Goal: Information Seeking & Learning: Learn about a topic

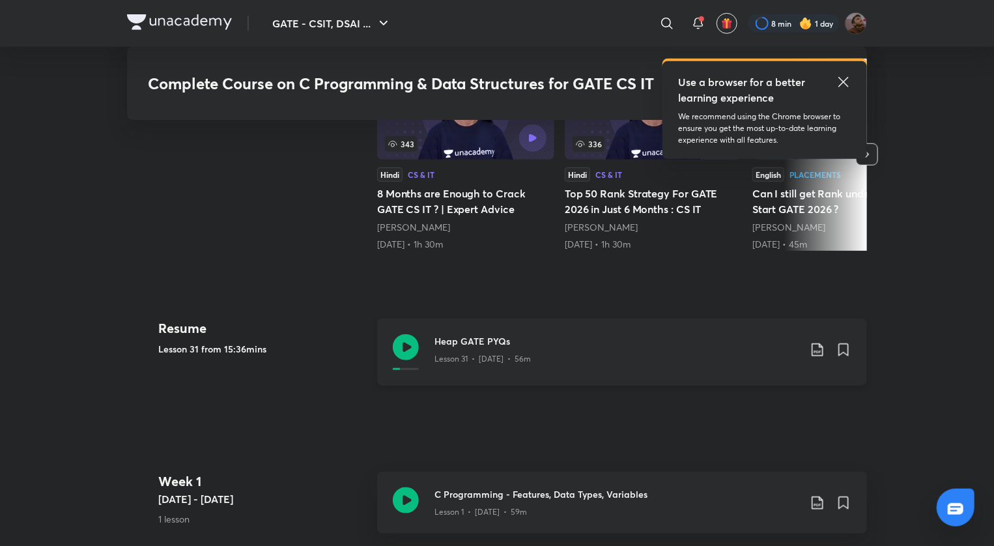
scroll to position [448, 0]
click at [813, 350] on icon at bounding box center [817, 350] width 16 height 16
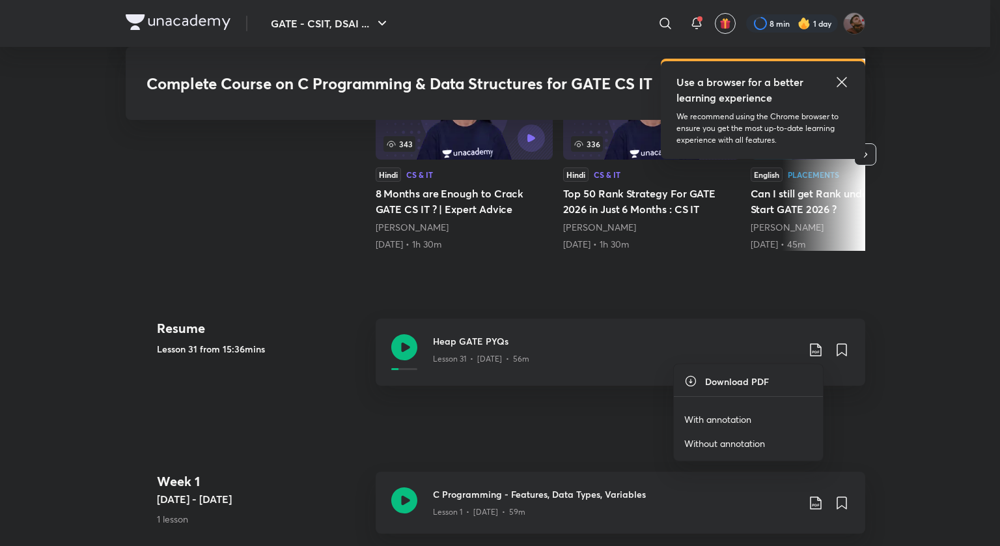
click at [729, 420] on p "With annotation" at bounding box center [717, 419] width 67 height 14
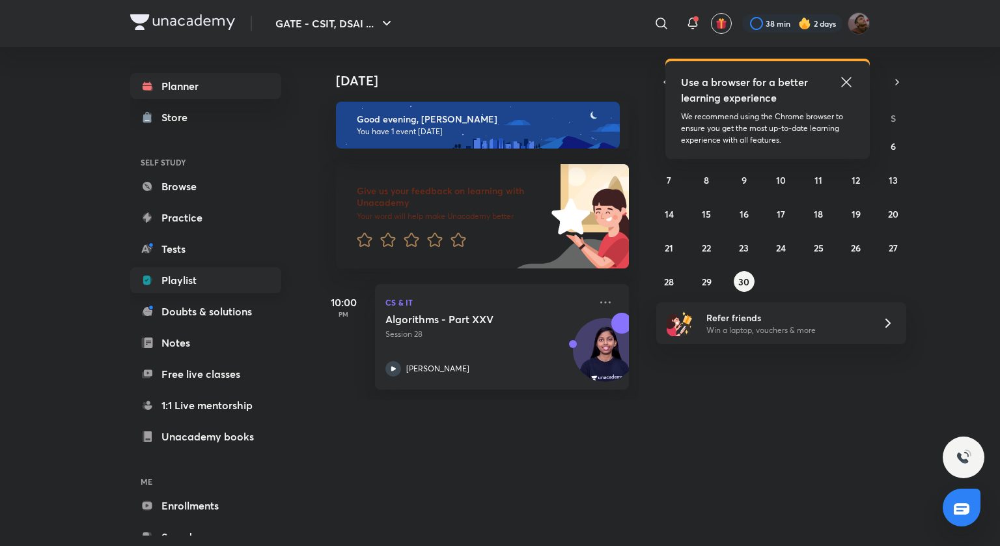
click at [188, 288] on link "Playlist" at bounding box center [205, 280] width 151 height 26
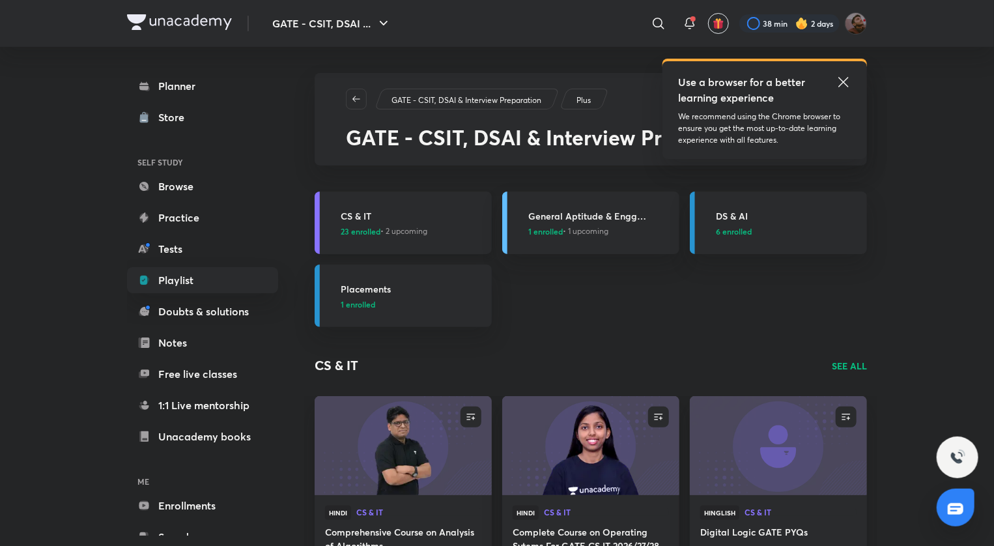
click at [358, 206] on link "CS & IT 23 enrolled • 2 upcoming" at bounding box center [403, 222] width 177 height 63
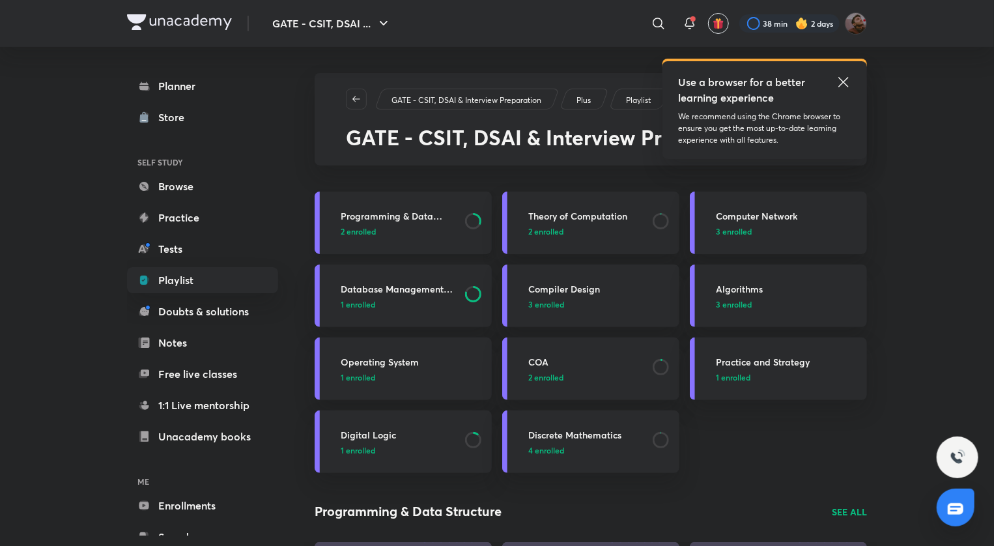
click at [389, 213] on h3 "Programming & Data Structure" at bounding box center [399, 216] width 117 height 14
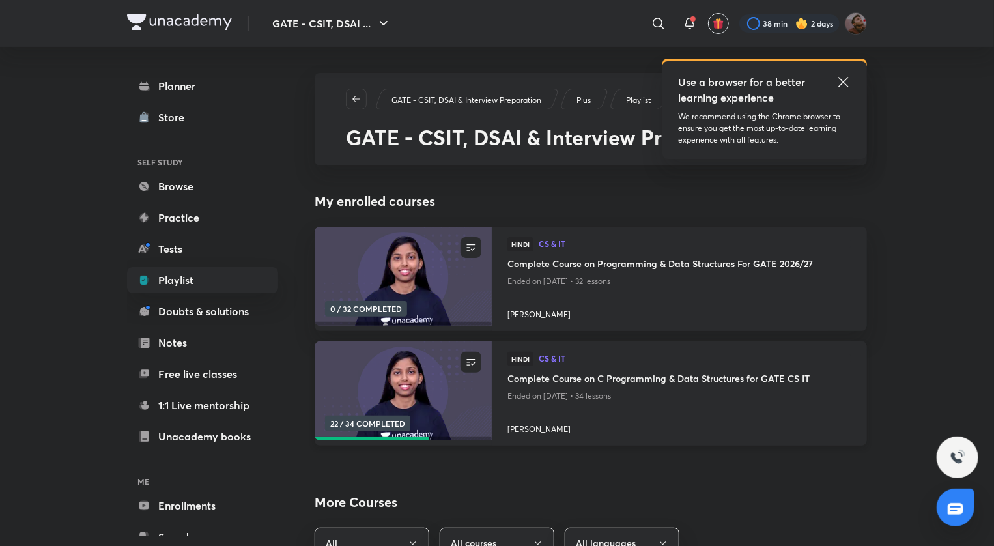
click at [630, 380] on h4 "Complete Course on C Programming & Data Structures for GATE CS IT" at bounding box center [679, 379] width 344 height 16
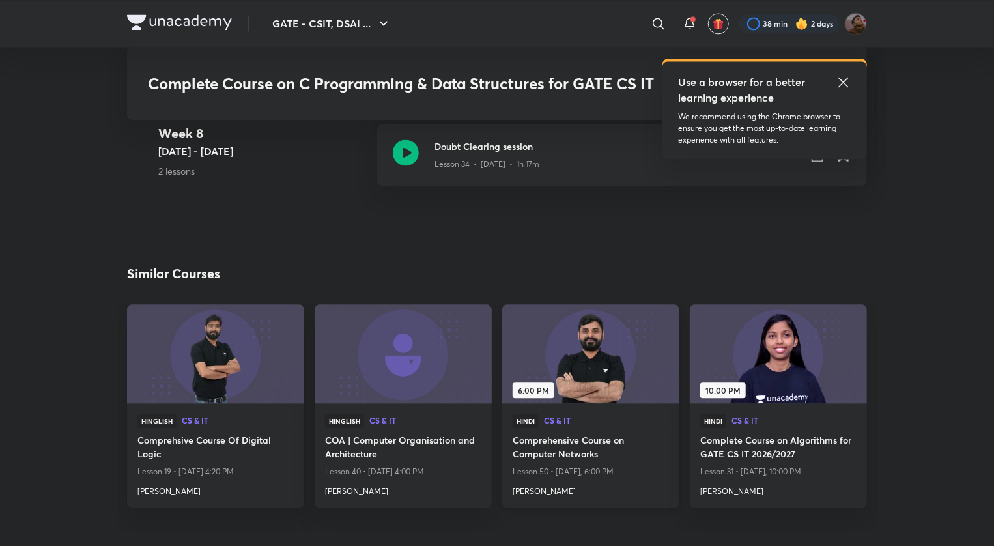
scroll to position [3899, 0]
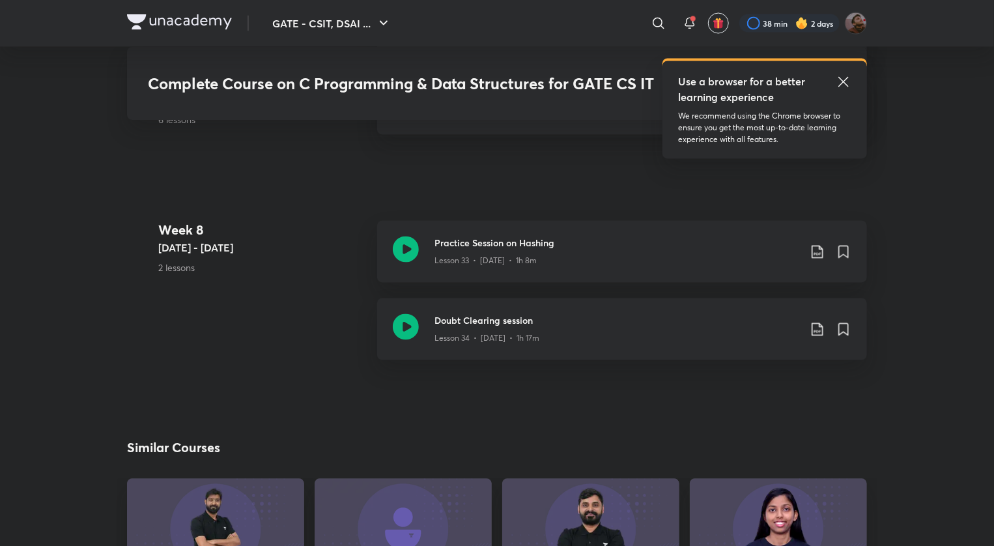
scroll to position [3369, 0]
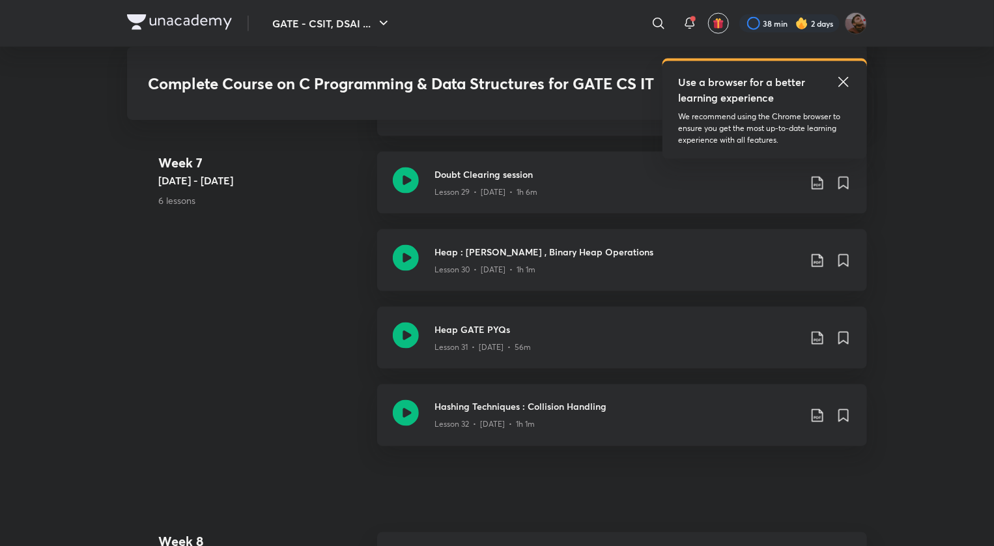
click at [841, 79] on icon at bounding box center [843, 82] width 10 height 10
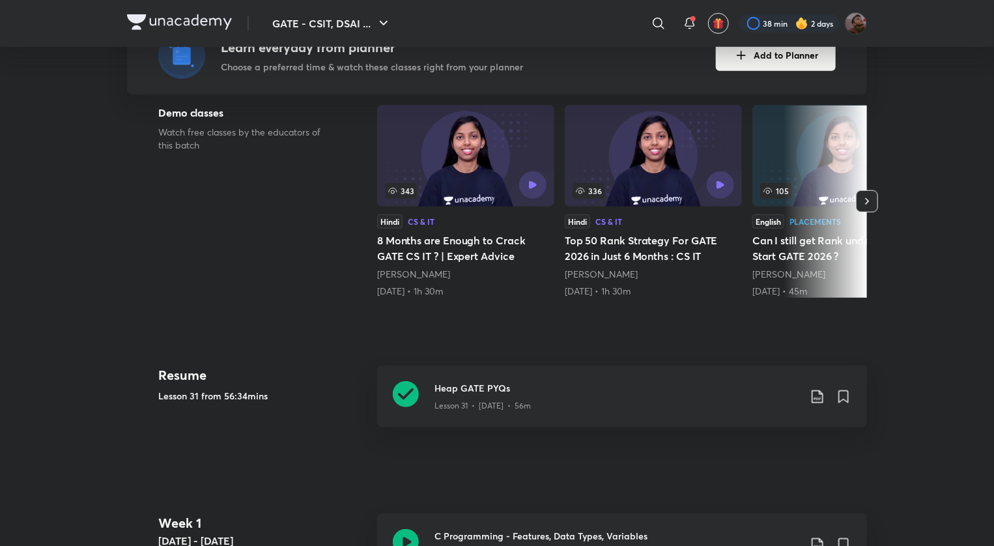
scroll to position [0, 0]
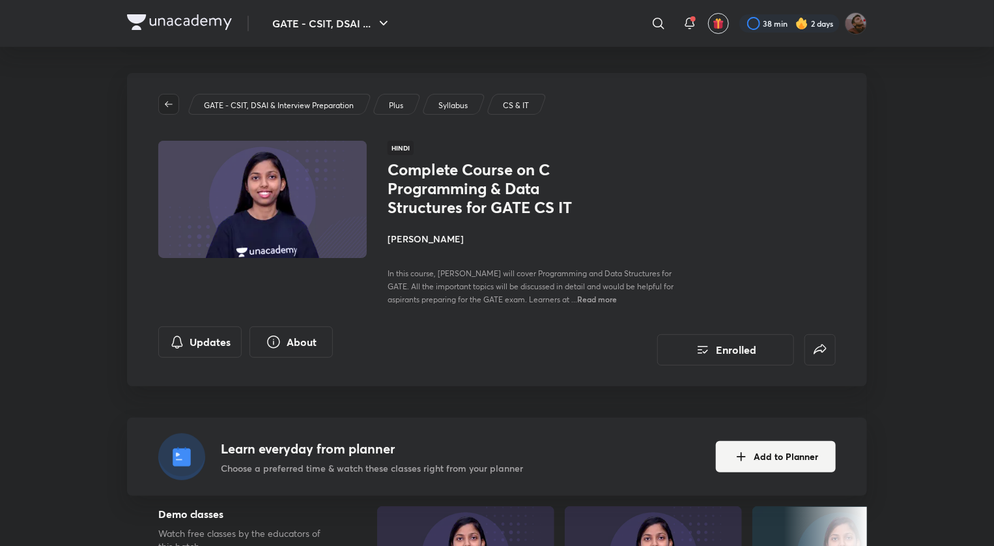
click at [164, 98] on button "button" at bounding box center [168, 104] width 21 height 21
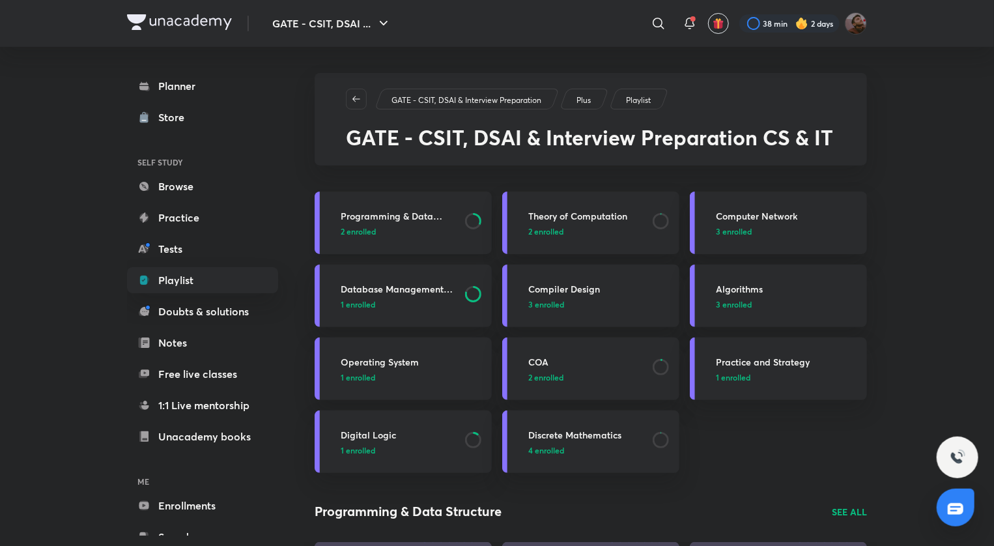
click at [408, 213] on h3 "Programming & Data Structure" at bounding box center [399, 216] width 117 height 14
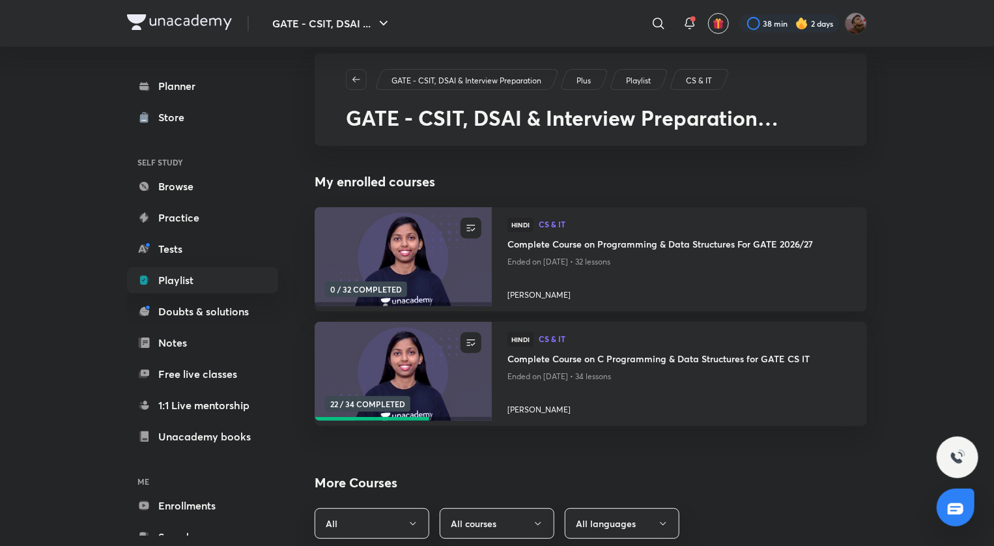
scroll to position [21, 0]
click at [589, 244] on h4 "Complete Course on Programming & Data Structures For GATE 2026/27" at bounding box center [679, 244] width 344 height 16
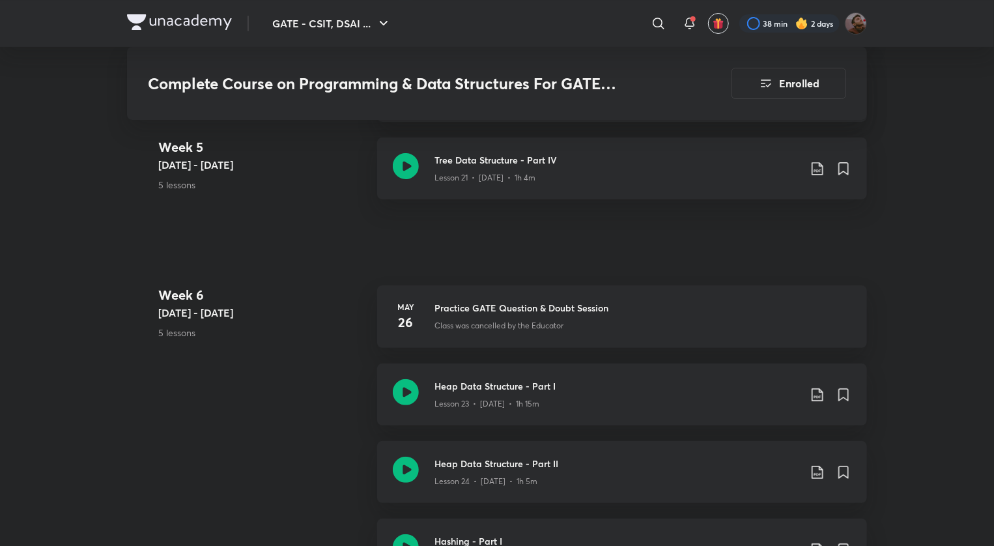
scroll to position [2462, 0]
click at [490, 383] on h3 "Heap Data Structure - Part I" at bounding box center [616, 385] width 365 height 14
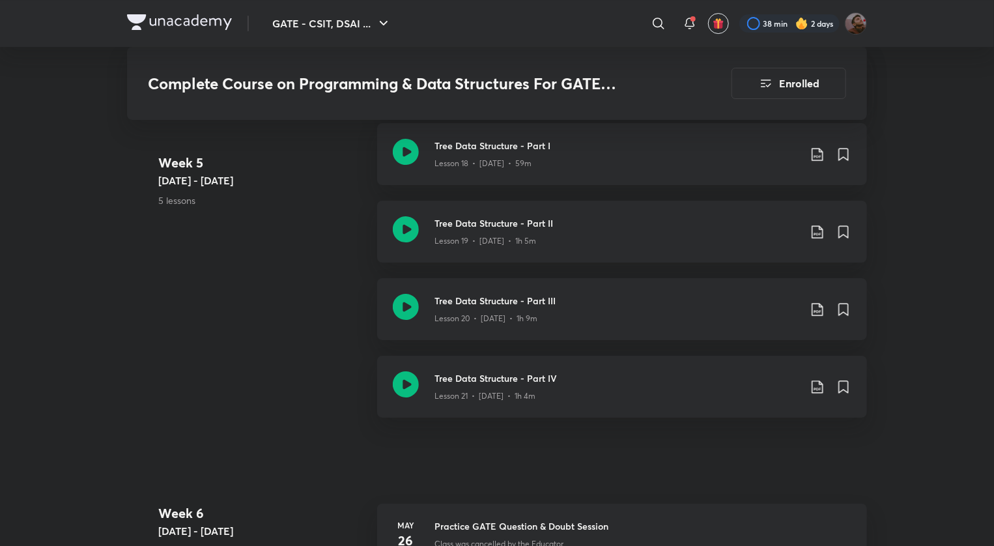
scroll to position [2243, 0]
click at [417, 388] on icon at bounding box center [406, 384] width 26 height 26
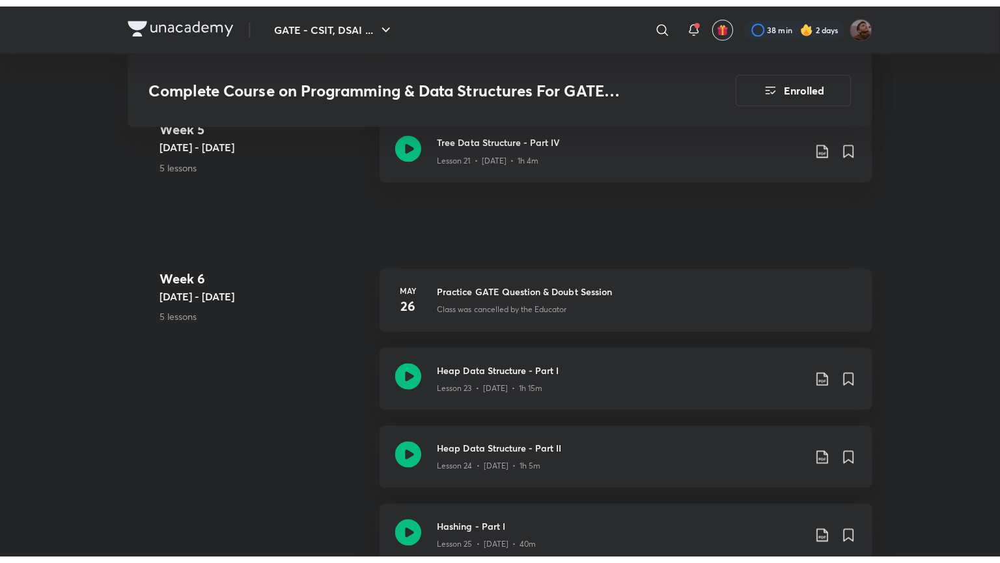
scroll to position [2557, 0]
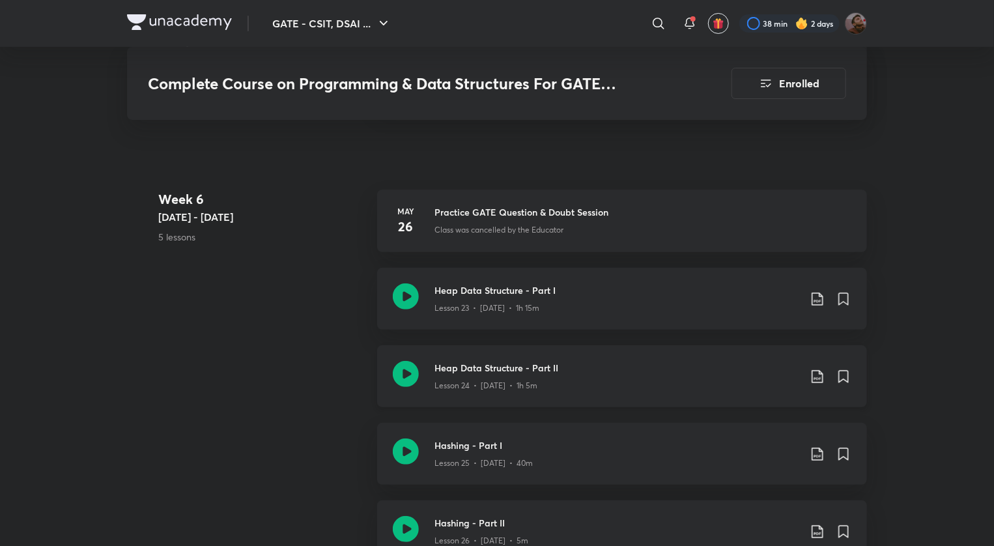
click at [402, 382] on icon at bounding box center [406, 374] width 26 height 26
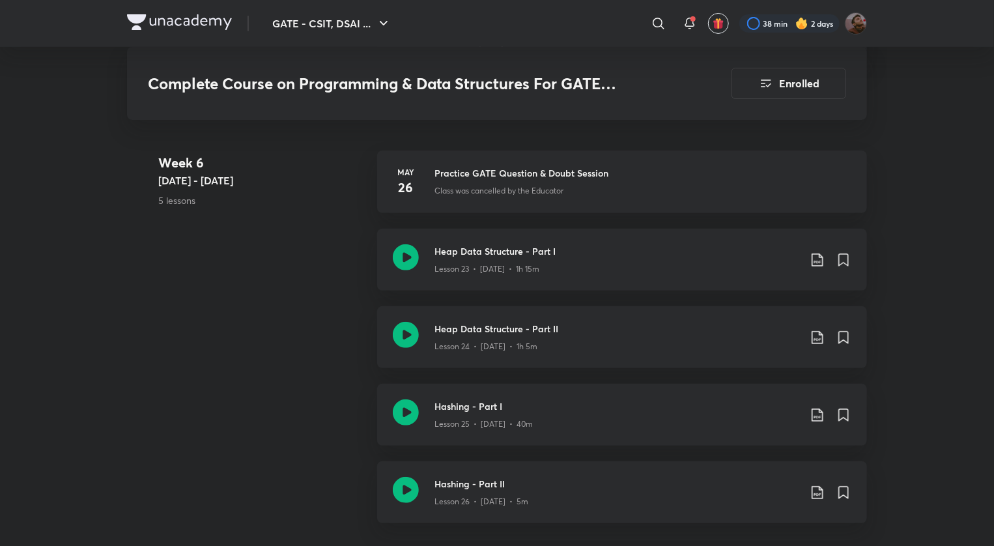
scroll to position [2597, 0]
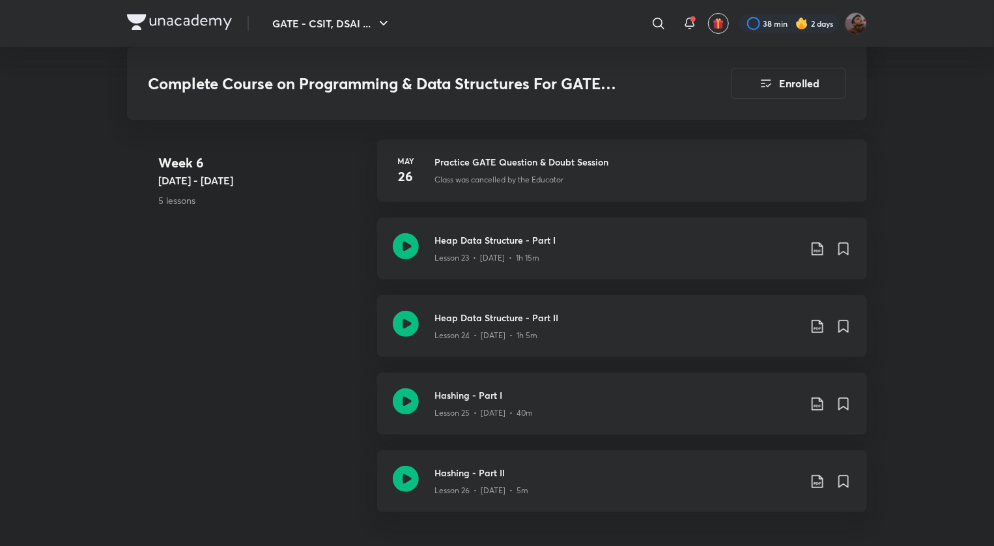
scroll to position [2609, 0]
click at [399, 400] on icon at bounding box center [406, 399] width 26 height 26
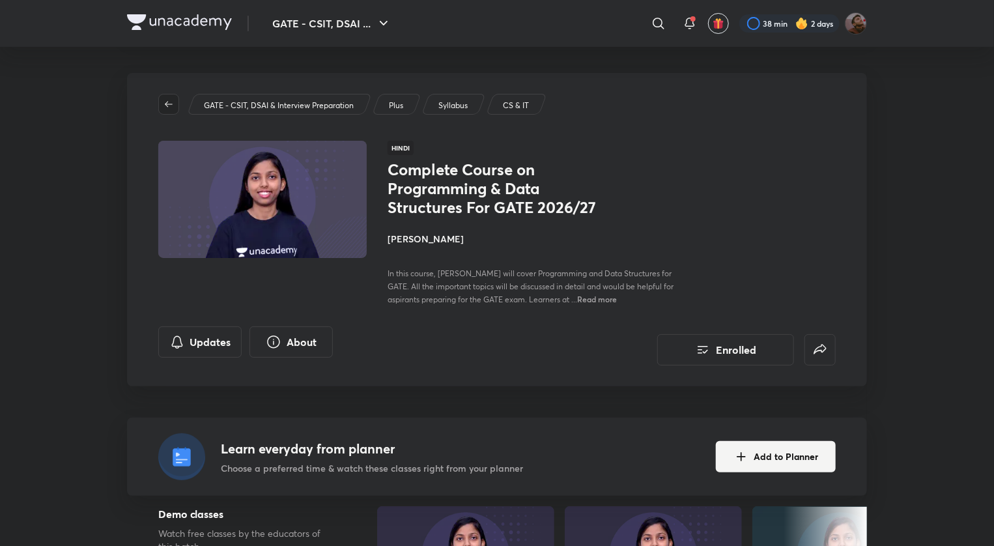
click at [167, 104] on icon "button" at bounding box center [169, 104] width 8 height 6
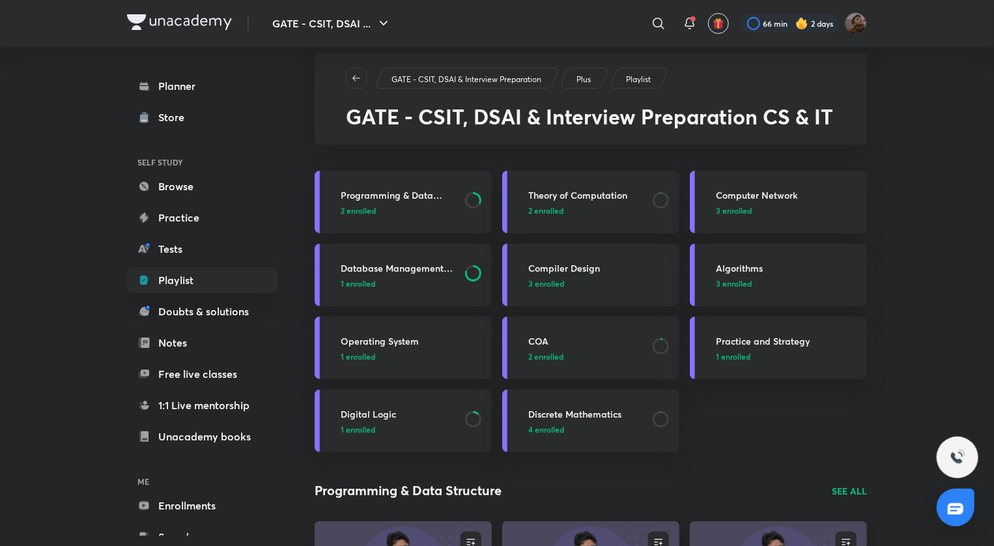
scroll to position [18, 0]
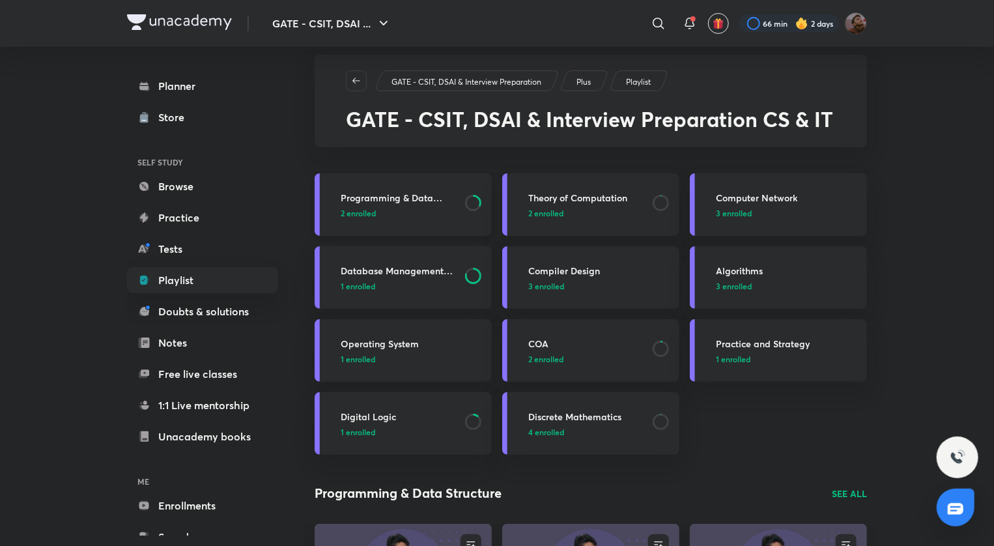
click at [382, 191] on h3 "Programming & Data Structure" at bounding box center [399, 198] width 117 height 14
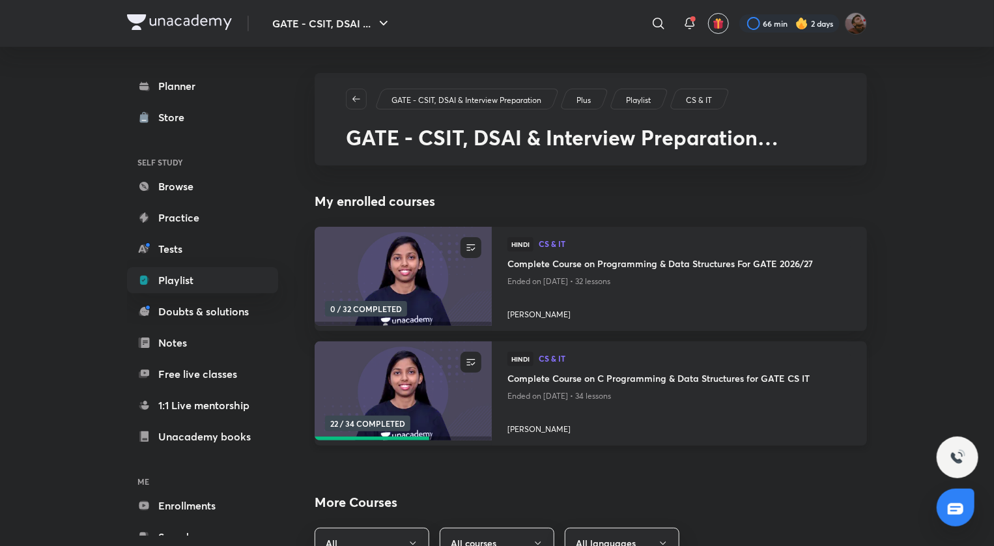
click at [543, 380] on h4 "Complete Course on C Programming & Data Structures for GATE CS IT" at bounding box center [679, 379] width 344 height 16
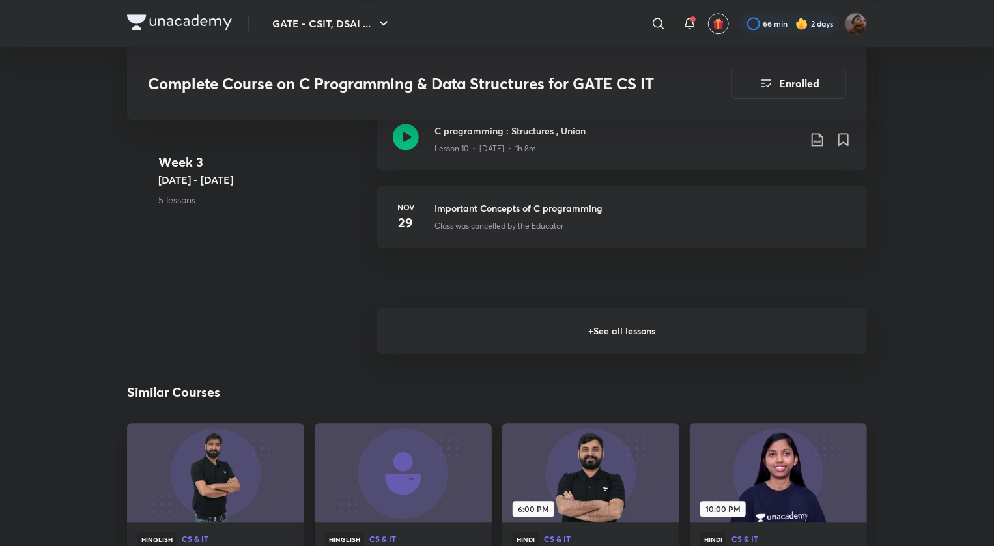
scroll to position [1621, 0]
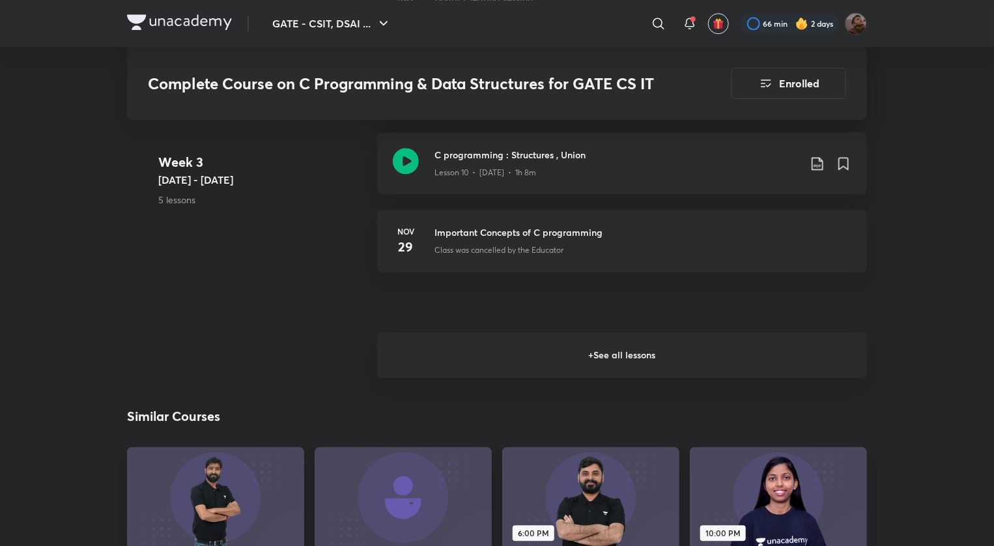
click at [617, 352] on h6 "+ See all lessons" at bounding box center [622, 355] width 490 height 46
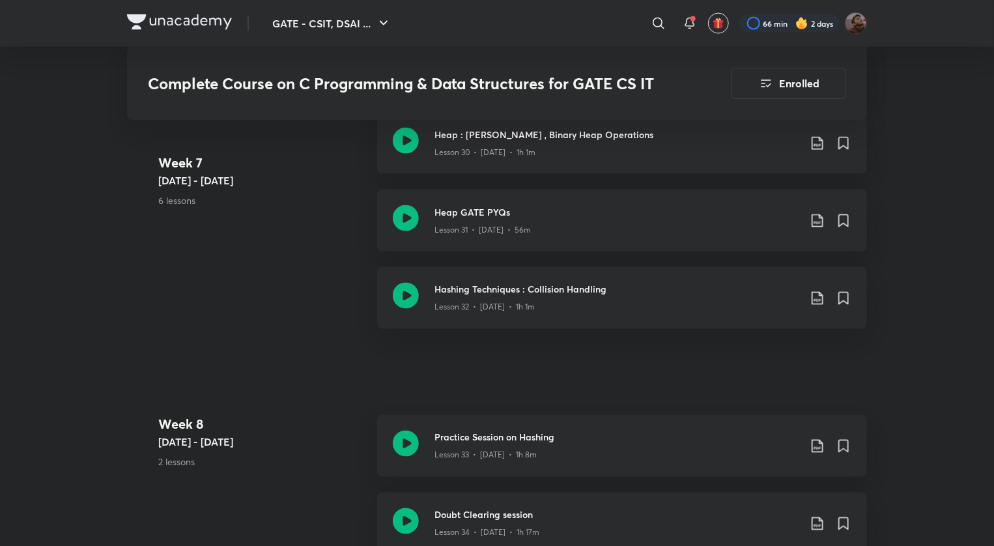
scroll to position [3487, 0]
